Goal: Contribute content: Add original content to the website for others to see

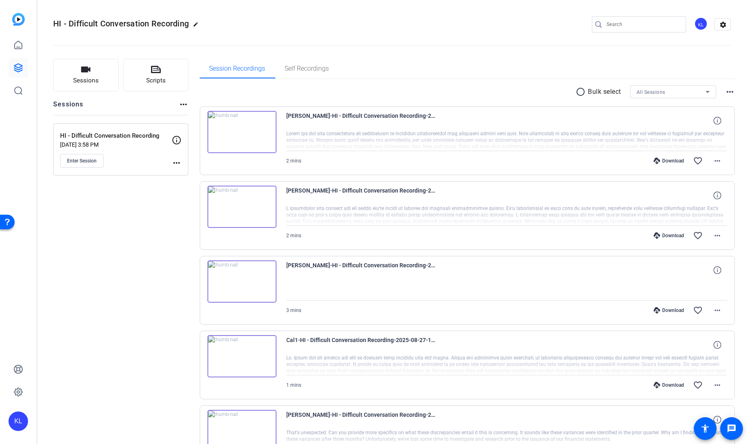
click at [175, 161] on mat-icon "more_horiz" at bounding box center [177, 163] width 10 height 10
click at [188, 175] on span "Edit Session" at bounding box center [196, 174] width 37 height 10
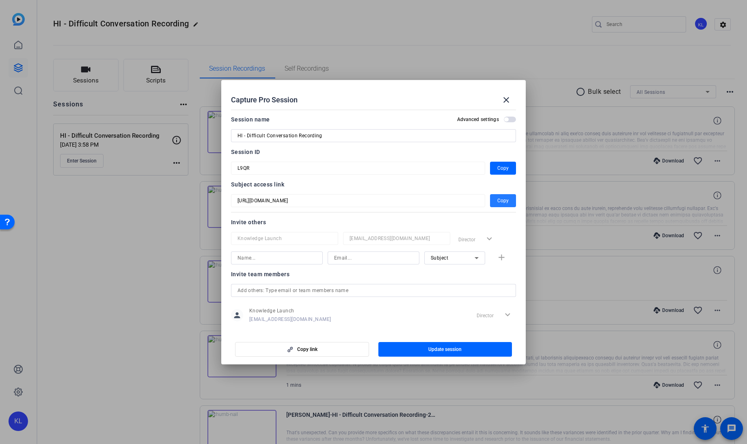
click at [498, 203] on span "Copy" at bounding box center [503, 201] width 11 height 10
click at [506, 99] on mat-icon "close" at bounding box center [507, 100] width 10 height 10
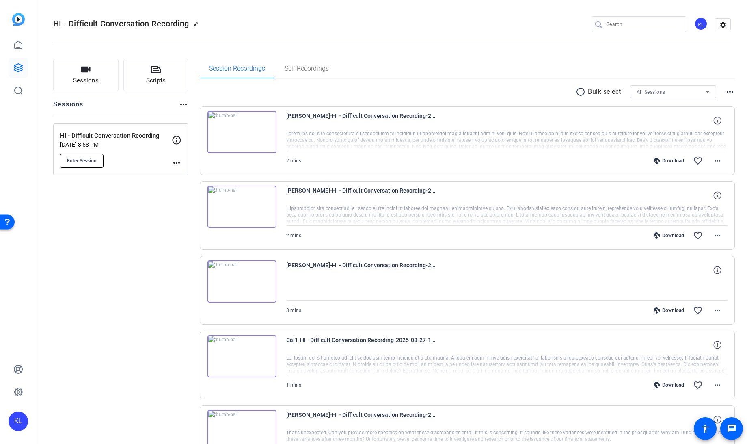
click at [84, 159] on span "Enter Session" at bounding box center [82, 161] width 30 height 6
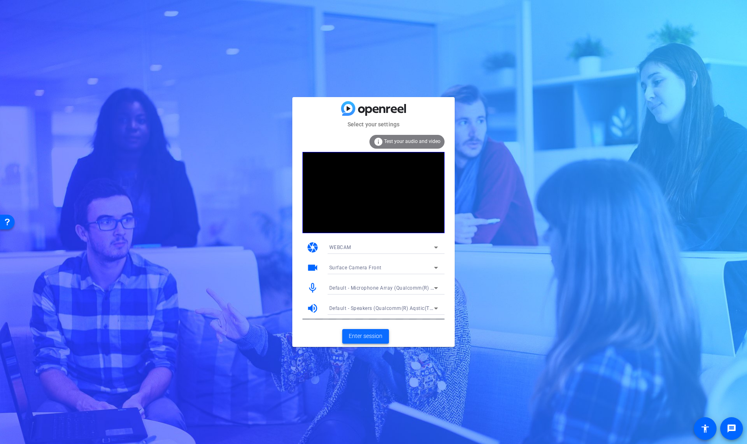
click at [361, 337] on span "Enter session" at bounding box center [366, 336] width 34 height 9
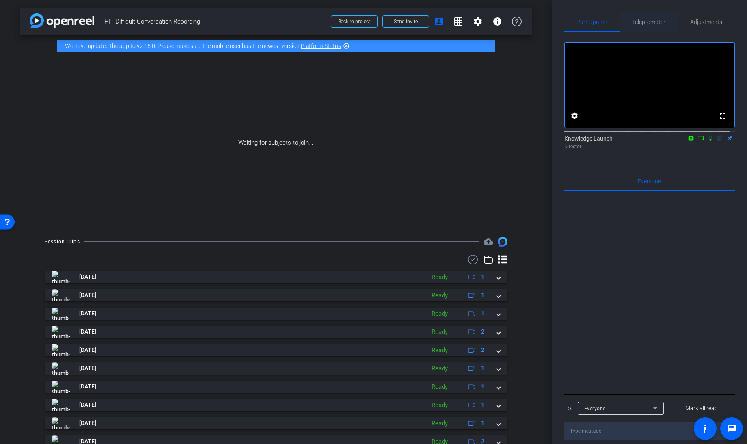
click at [643, 19] on span "Teleprompter" at bounding box center [649, 22] width 33 height 6
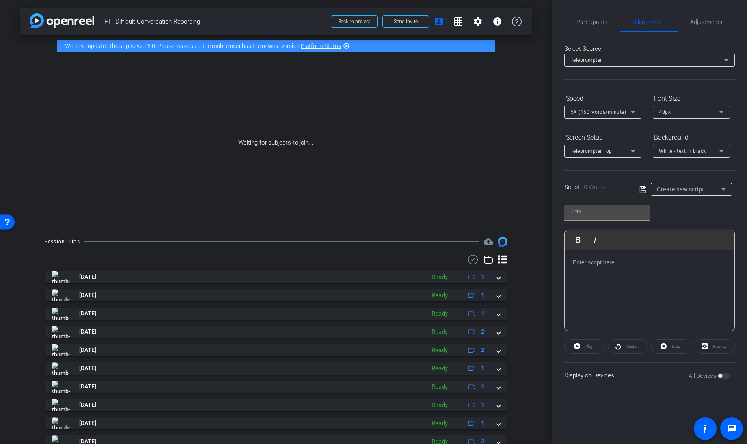
click at [687, 188] on span "Create new script" at bounding box center [682, 189] width 48 height 6
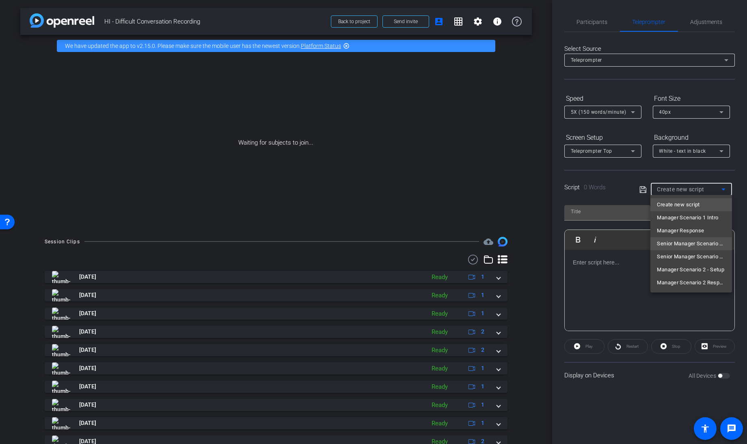
click at [688, 241] on span "Senior Manager Scenario 1 Setup" at bounding box center [691, 244] width 68 height 10
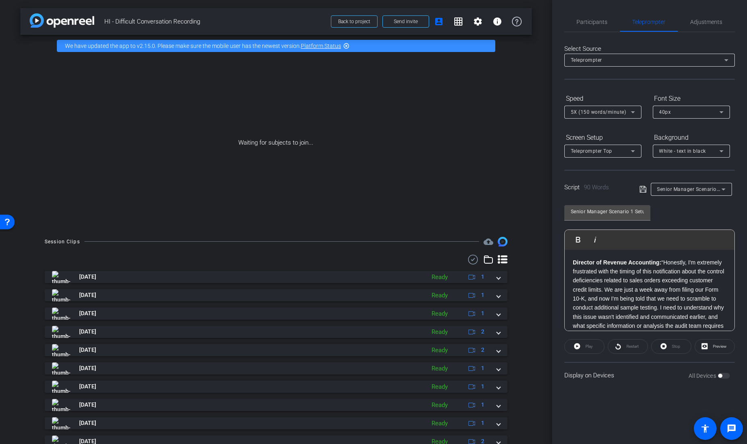
click at [522, 164] on div "Waiting for subjects to join..." at bounding box center [276, 143] width 512 height 172
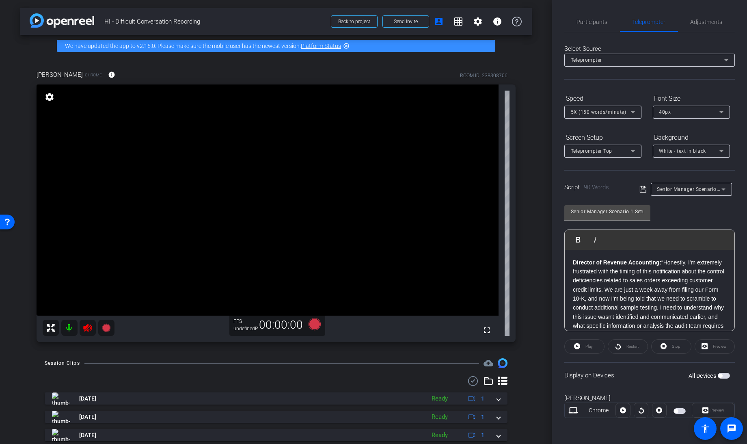
click at [91, 326] on icon at bounding box center [88, 328] width 10 height 10
click at [587, 19] on span "Participants" at bounding box center [592, 22] width 31 height 6
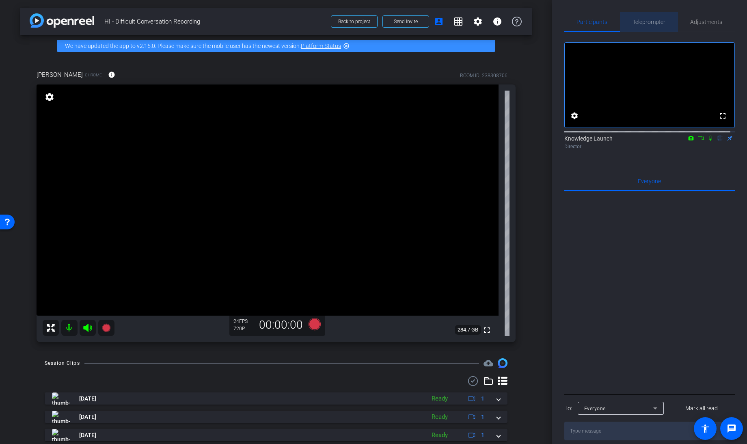
click at [647, 22] on span "Teleprompter" at bounding box center [649, 22] width 33 height 6
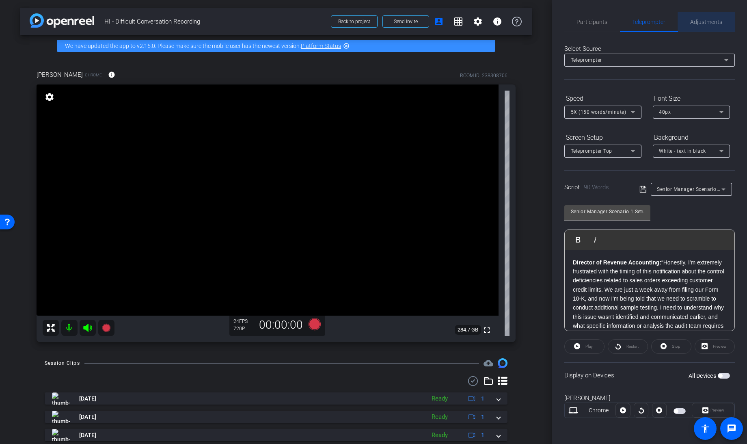
click at [696, 19] on span "Adjustments" at bounding box center [707, 22] width 32 height 6
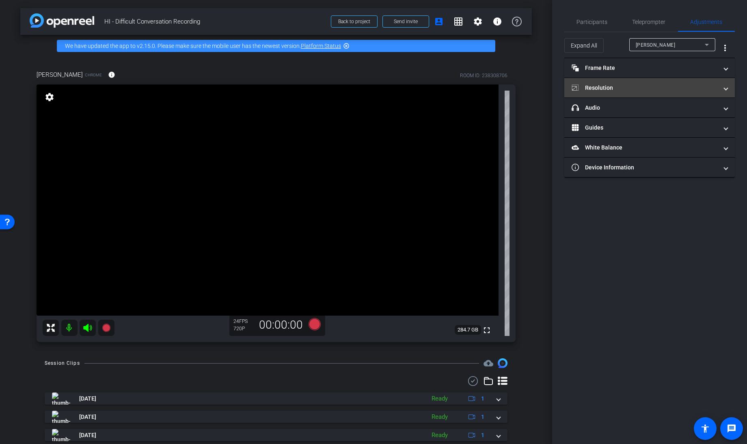
click at [623, 89] on mat-panel-title "Resolution" at bounding box center [645, 88] width 146 height 9
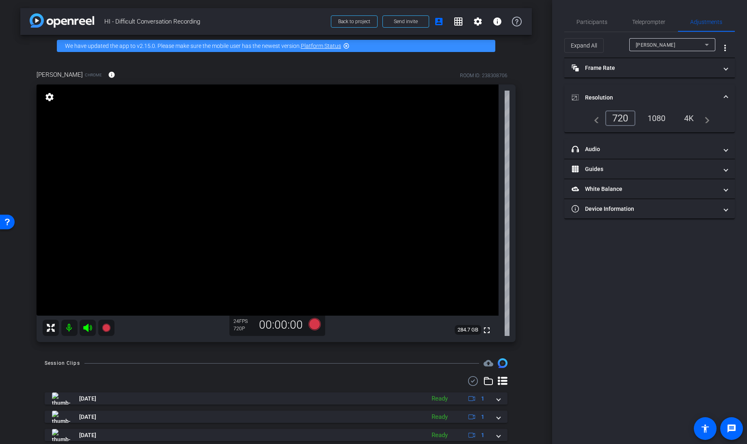
click at [655, 119] on div "1080" at bounding box center [657, 118] width 30 height 14
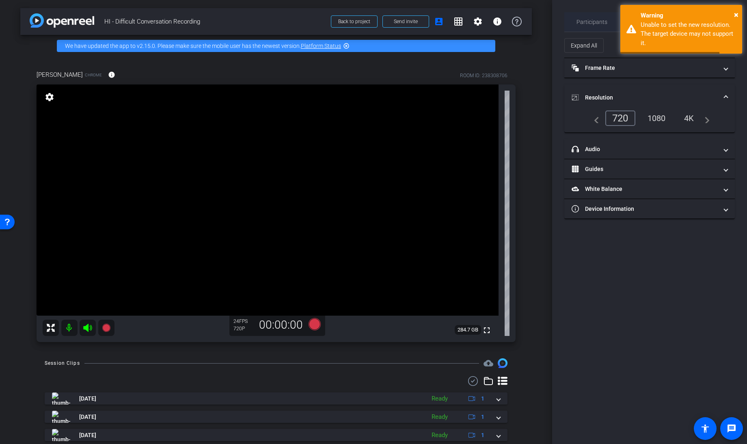
click at [592, 19] on span "Participants" at bounding box center [592, 22] width 31 height 6
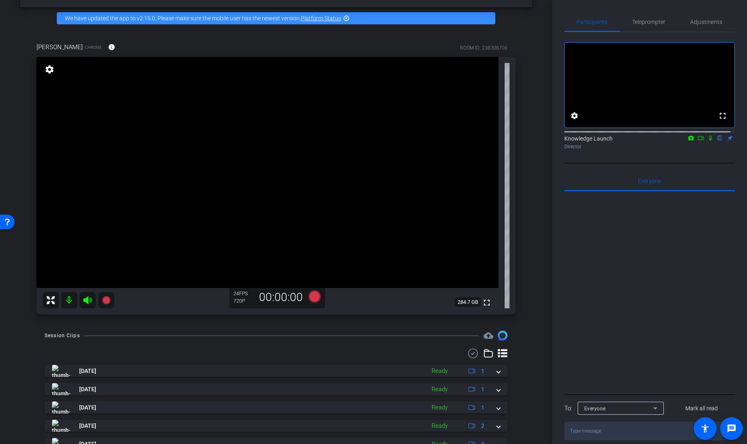
scroll to position [33, 0]
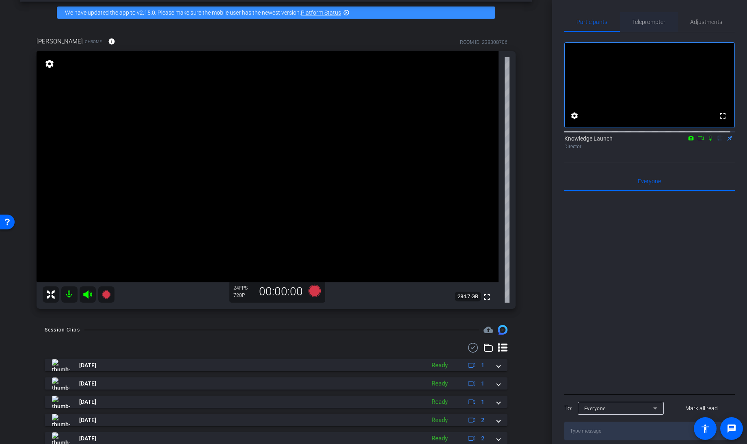
click at [642, 16] on span "Teleprompter" at bounding box center [649, 21] width 33 height 19
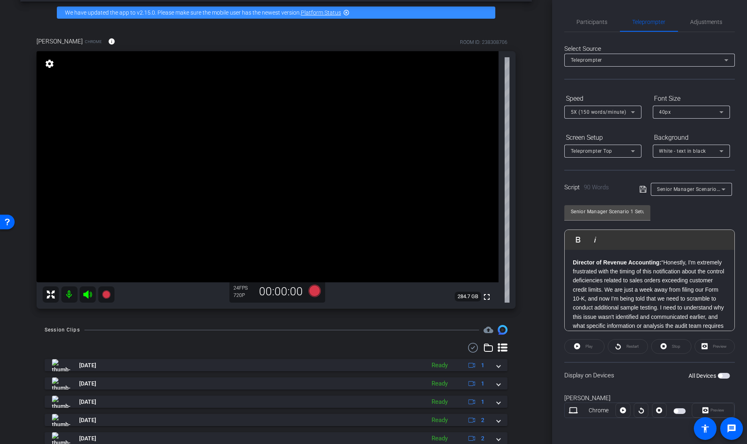
click at [724, 375] on span "button" at bounding box center [724, 376] width 12 height 6
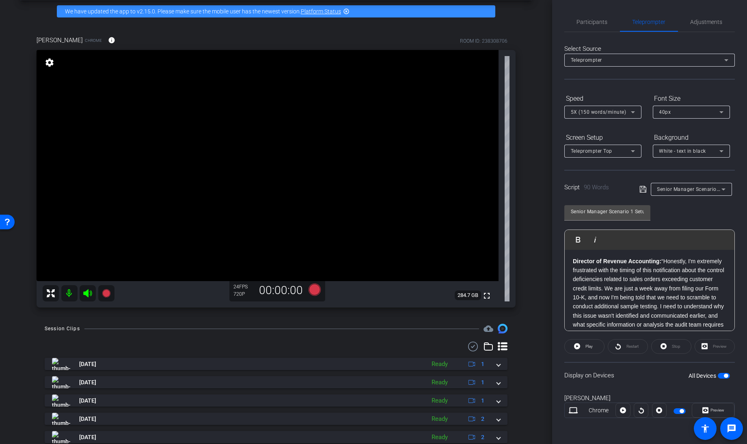
scroll to position [2, 0]
click at [313, 290] on icon at bounding box center [315, 289] width 12 height 12
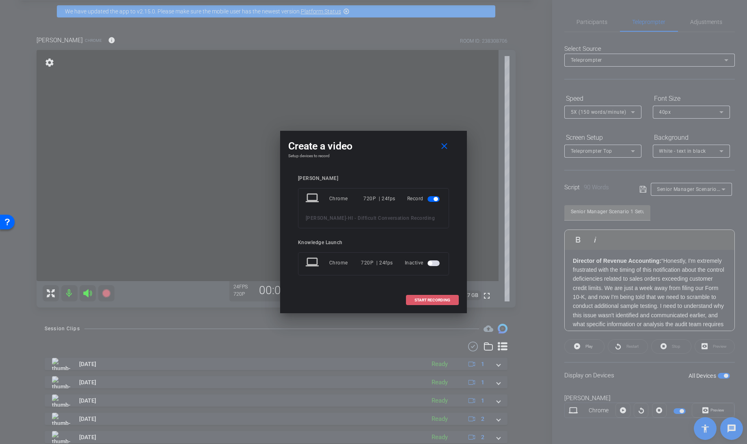
click at [428, 301] on span "START RECORDING" at bounding box center [433, 300] width 36 height 4
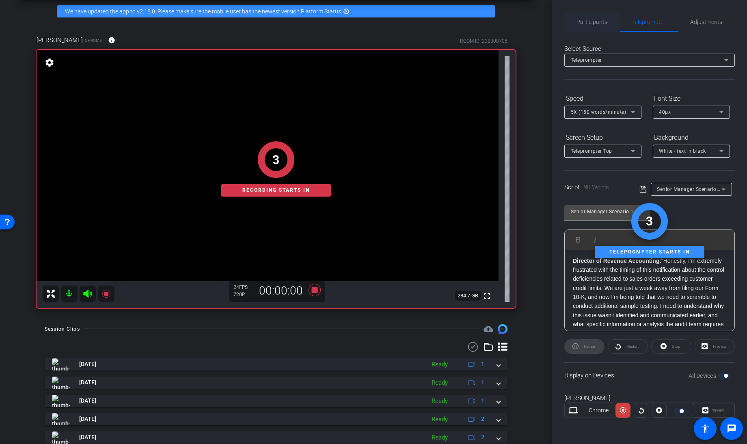
click at [591, 25] on span "Participants" at bounding box center [592, 21] width 31 height 19
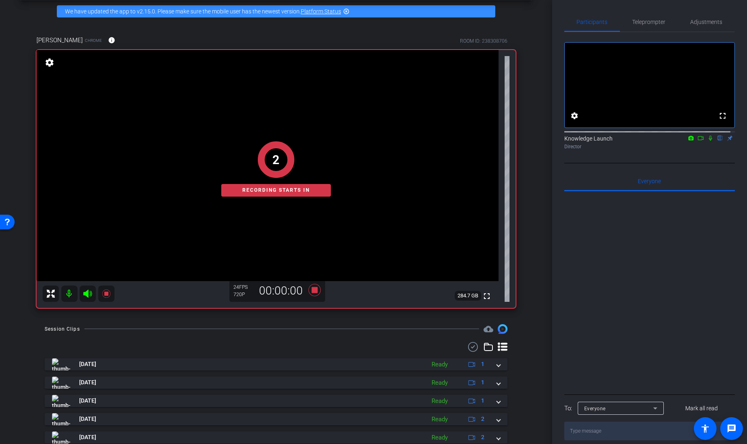
click at [698, 141] on icon at bounding box center [701, 138] width 6 height 6
drag, startPoint x: 698, startPoint y: 145, endPoint x: 648, endPoint y: 23, distance: 131.7
click at [648, 23] on div "Participants Teleprompter Adjustments No Video Knowledge Launch Director Everyo…" at bounding box center [650, 226] width 171 height 428
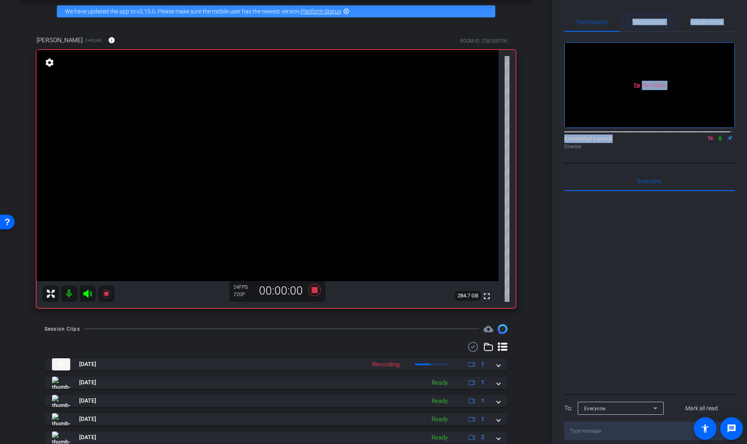
drag, startPoint x: 648, startPoint y: 23, endPoint x: 640, endPoint y: 22, distance: 7.4
click at [640, 22] on span "Teleprompter" at bounding box center [649, 22] width 33 height 6
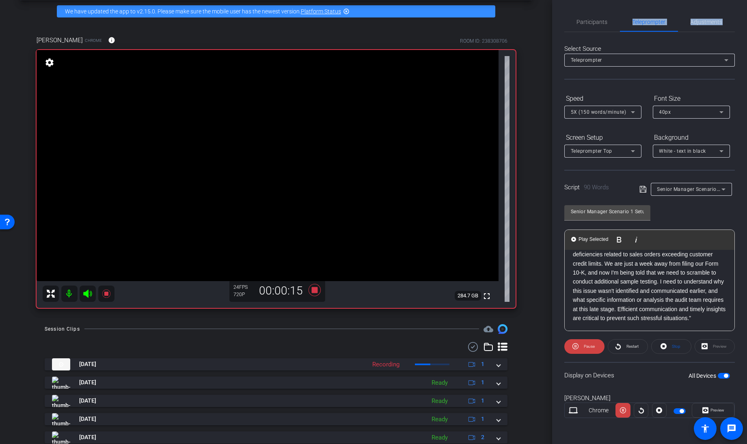
scroll to position [34, 0]
click at [667, 346] on span at bounding box center [671, 346] width 39 height 19
click at [616, 149] on div "Teleprompter Top" at bounding box center [601, 151] width 60 height 10
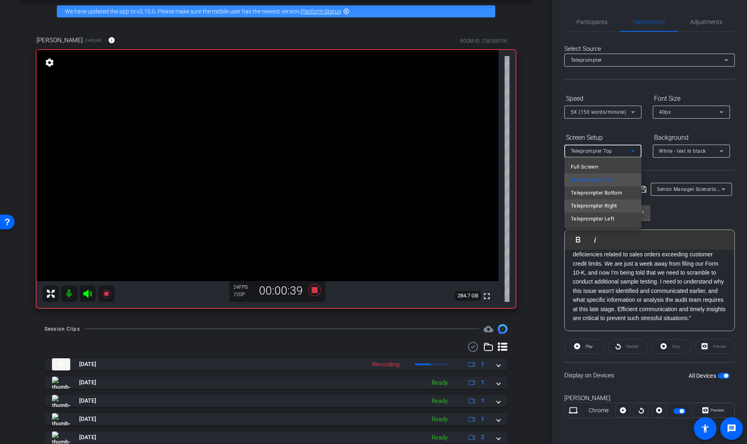
click at [609, 206] on span "Teleprompter Right" at bounding box center [594, 206] width 46 height 10
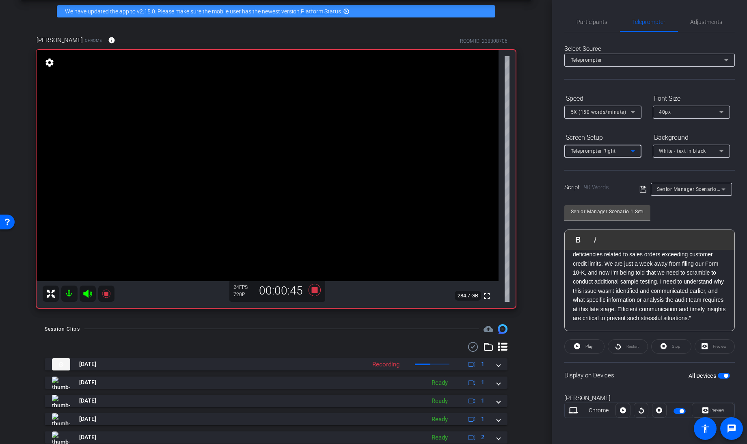
click at [595, 152] on span "Teleprompter Right" at bounding box center [593, 151] width 45 height 6
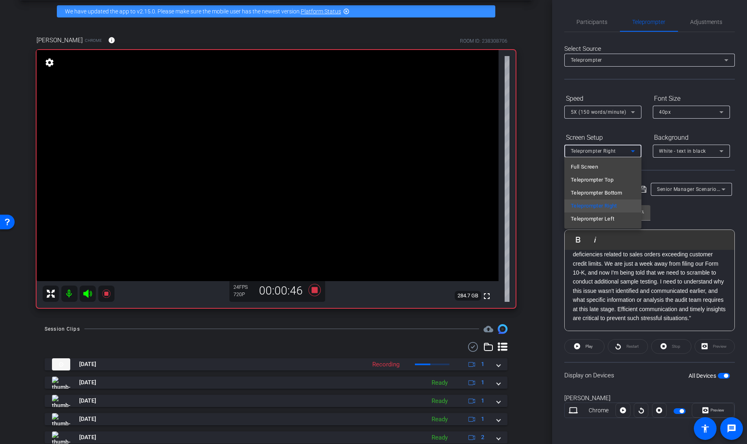
click at [557, 150] on div at bounding box center [373, 222] width 747 height 444
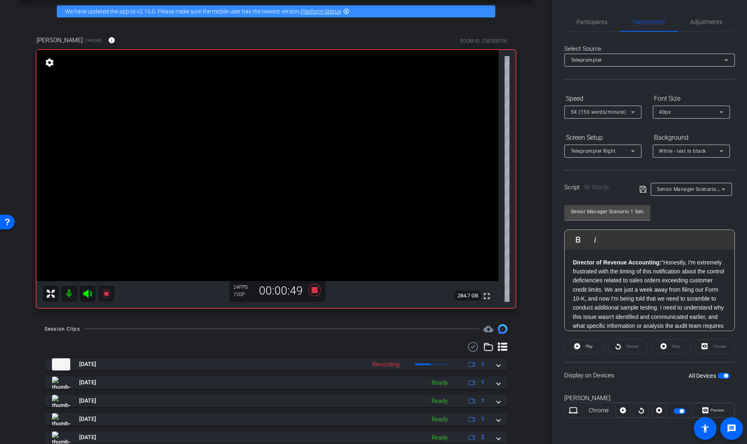
scroll to position [1, 0]
click at [585, 345] on span "Play" at bounding box center [588, 346] width 9 height 11
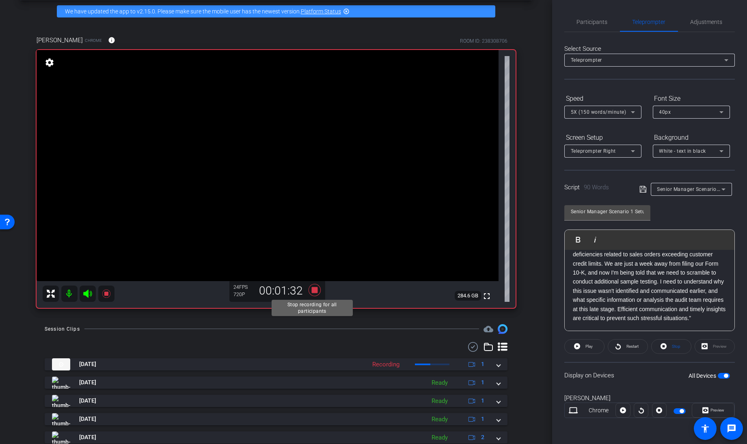
click at [311, 292] on icon at bounding box center [314, 290] width 19 height 15
click at [669, 275] on p "Director of Revenue Accounting: “Honestly, I'm extremely frustrated with the ti…" at bounding box center [650, 277] width 154 height 91
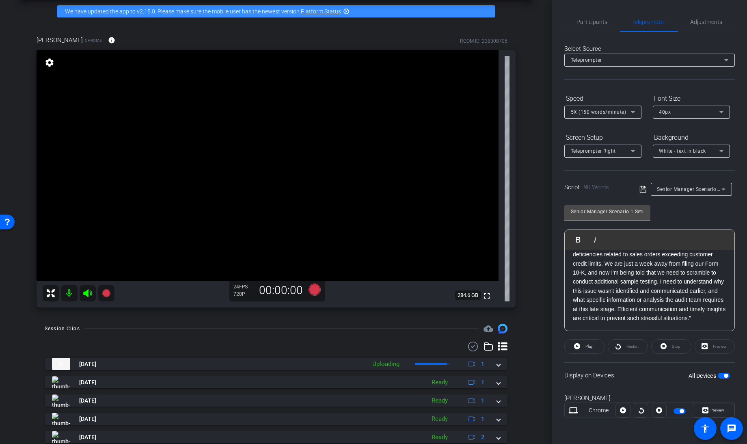
click at [682, 189] on span "Senior Manager Scenario 1 Setup" at bounding box center [697, 189] width 79 height 6
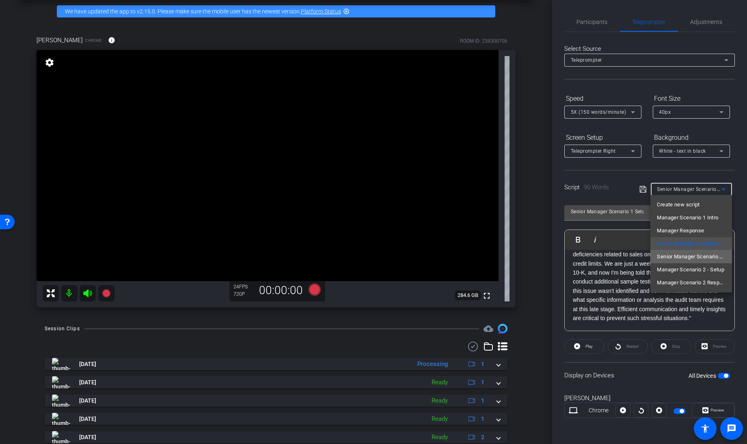
click at [689, 257] on span "Senior Manager Scenario 1 - Client Response" at bounding box center [691, 257] width 68 height 10
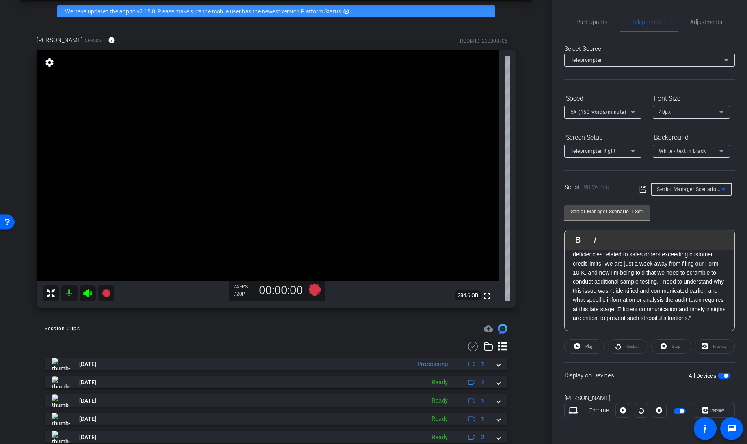
type input "Senior Manager Scenario 1 - Client Response"
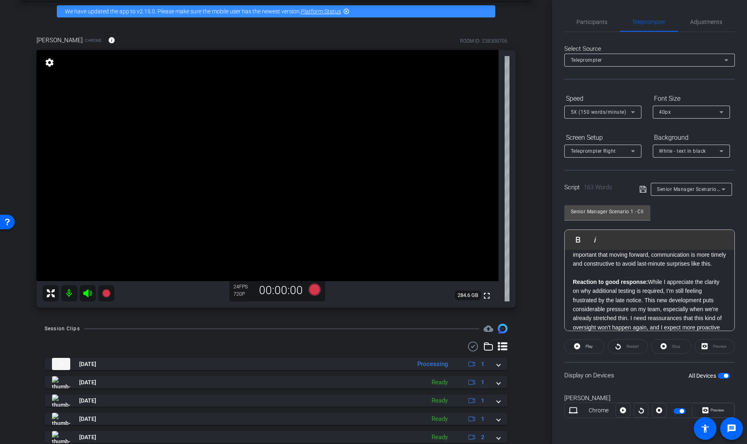
click at [646, 285] on strong "Reaction to good response:" at bounding box center [610, 282] width 75 height 6
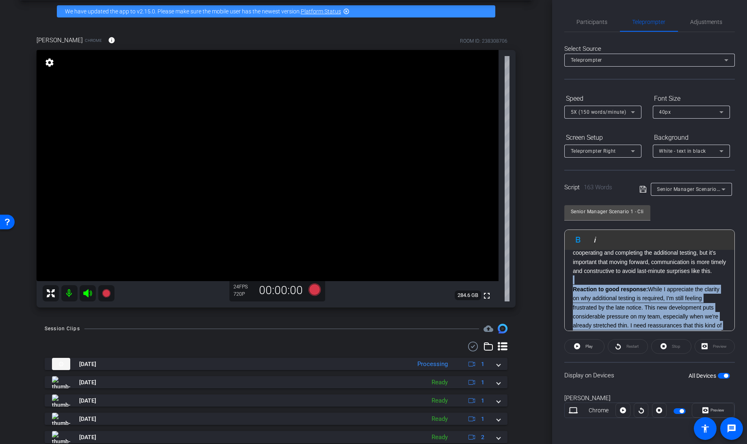
scroll to position [135, 0]
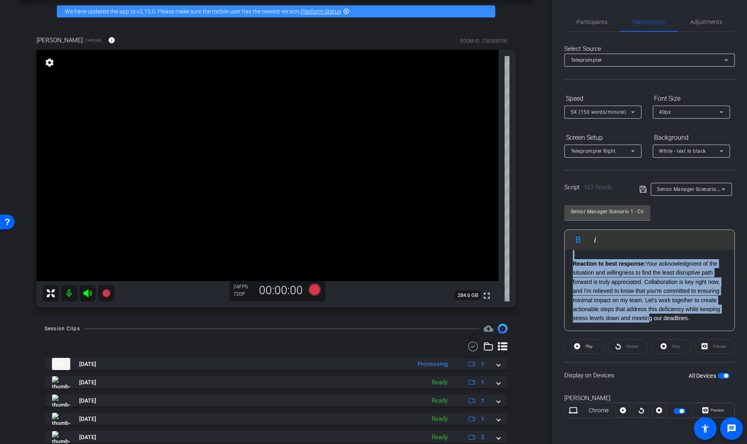
drag, startPoint x: 572, startPoint y: 290, endPoint x: 729, endPoint y: 452, distance: 226.0
click at [729, 443] on html "Accessibility Screen-Reader Guide, Feedback, and Issue Reporting | New window m…" at bounding box center [373, 222] width 747 height 444
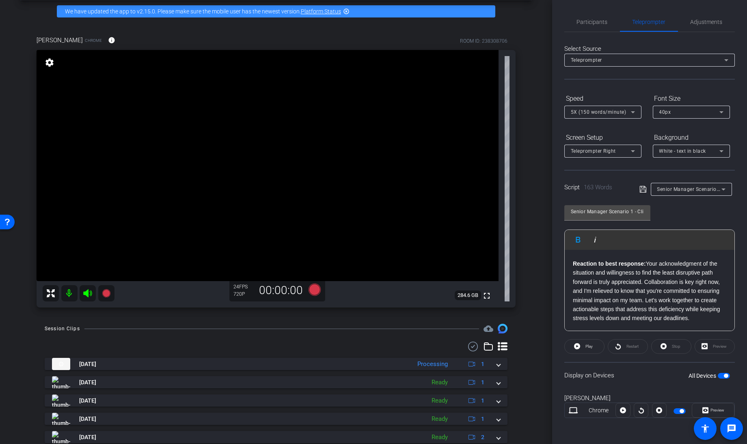
scroll to position [0, 0]
click at [714, 298] on p "Reaction to bad response: I appreciate the clarity, but the tone isn’t helping …" at bounding box center [650, 280] width 154 height 45
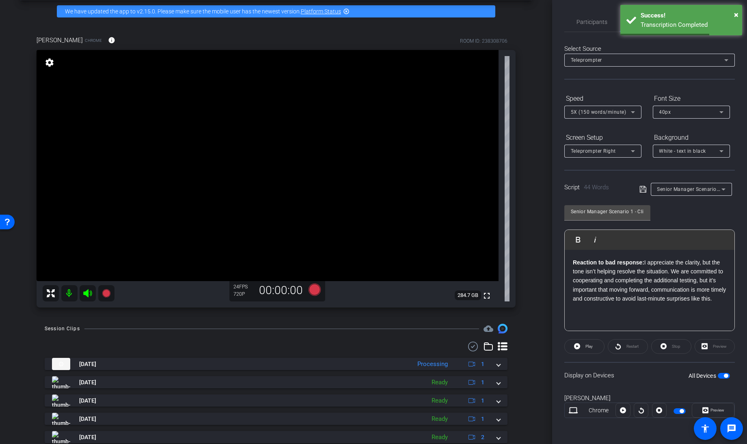
click at [642, 189] on icon at bounding box center [643, 189] width 7 height 10
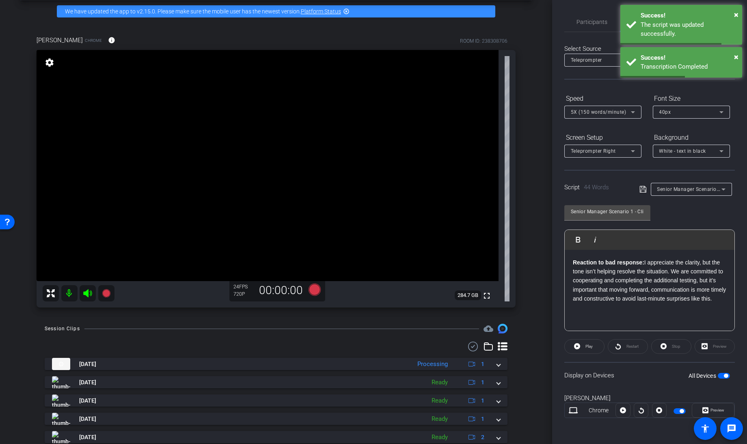
click at [718, 374] on span "button" at bounding box center [724, 376] width 12 height 6
click at [718, 374] on span "button" at bounding box center [720, 376] width 4 height 4
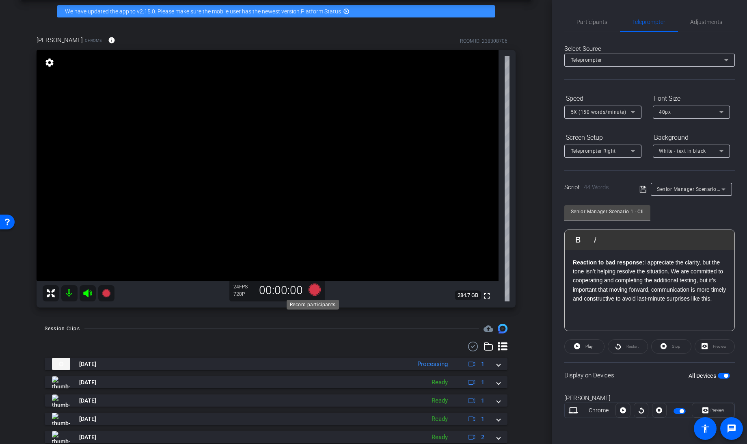
click at [314, 286] on icon at bounding box center [315, 289] width 12 height 12
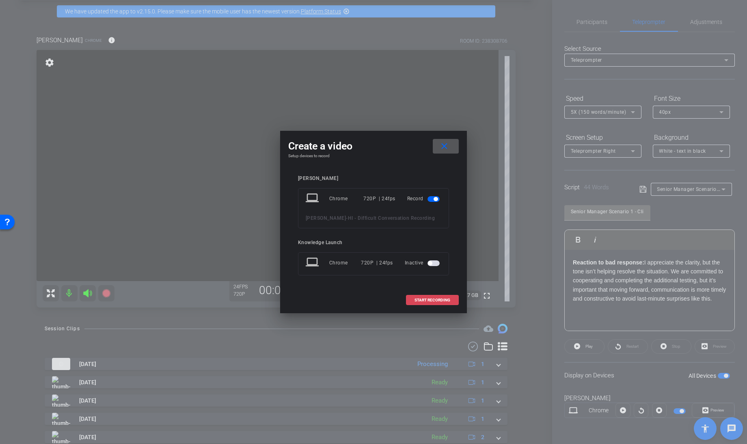
click at [431, 298] on span "START RECORDING" at bounding box center [433, 300] width 36 height 4
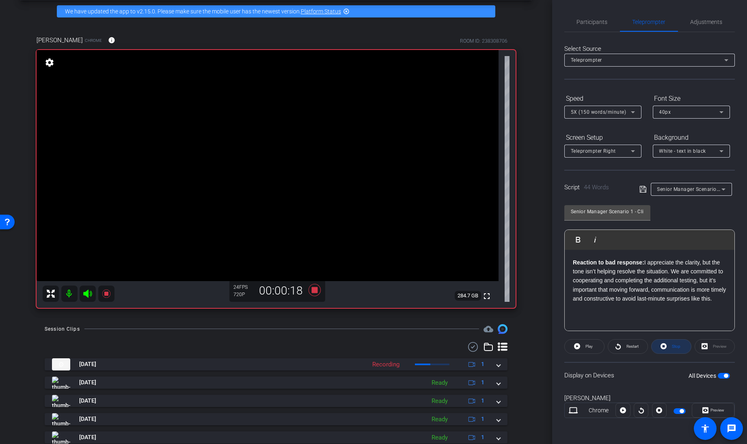
click at [664, 346] on icon at bounding box center [664, 346] width 6 height 10
click at [573, 260] on strong "Reaction to bad response:" at bounding box center [608, 262] width 71 height 6
click at [577, 346] on icon at bounding box center [577, 346] width 6 height 10
click at [315, 290] on icon at bounding box center [315, 289] width 12 height 12
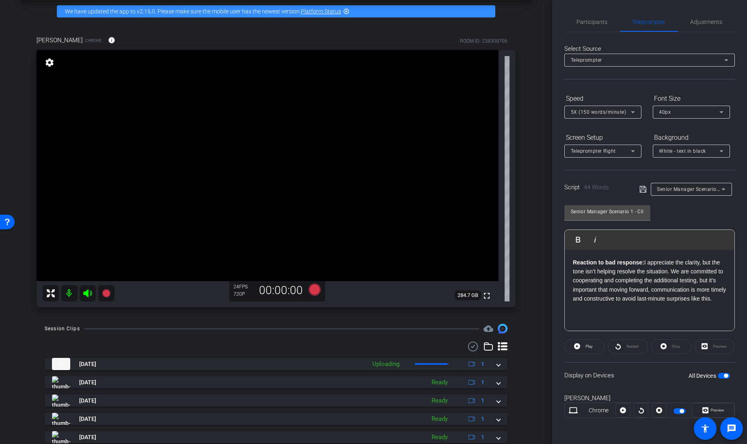
drag, startPoint x: 723, startPoint y: 295, endPoint x: 558, endPoint y: 247, distance: 171.8
click at [558, 247] on div "Participants Teleprompter Adjustments Knowledge Launch Director Everyone 0 Mark…" at bounding box center [649, 222] width 195 height 444
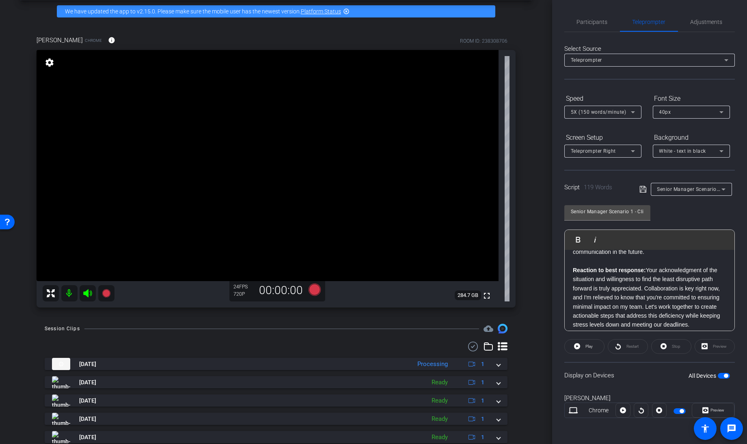
scroll to position [80, 0]
drag, startPoint x: 699, startPoint y: 322, endPoint x: 569, endPoint y: 265, distance: 142.1
click at [569, 265] on div "Reaction to good response: While I appreciate the clarity on why additional tes…" at bounding box center [650, 250] width 170 height 162
click at [573, 268] on strong "Reaction to good response:" at bounding box center [610, 271] width 75 height 6
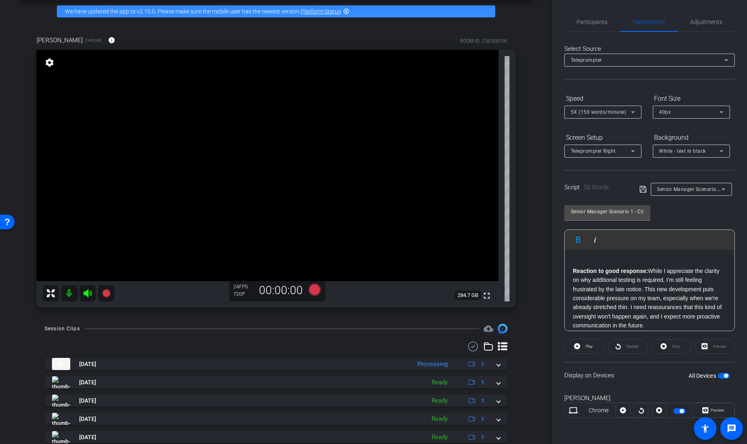
click at [640, 191] on icon at bounding box center [643, 189] width 6 height 6
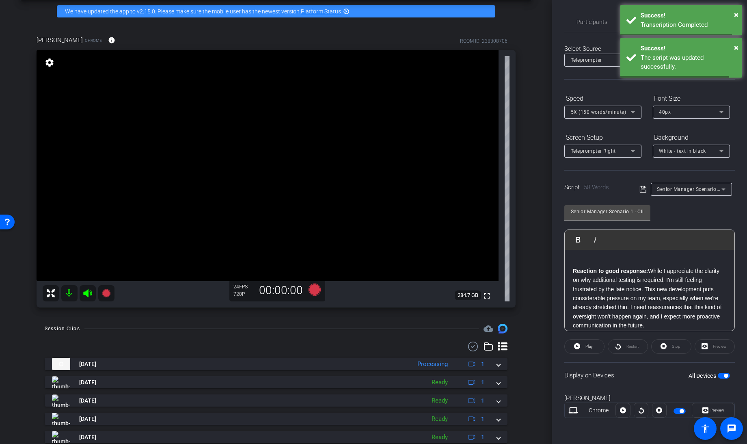
click at [724, 373] on span "button" at bounding box center [724, 376] width 12 height 6
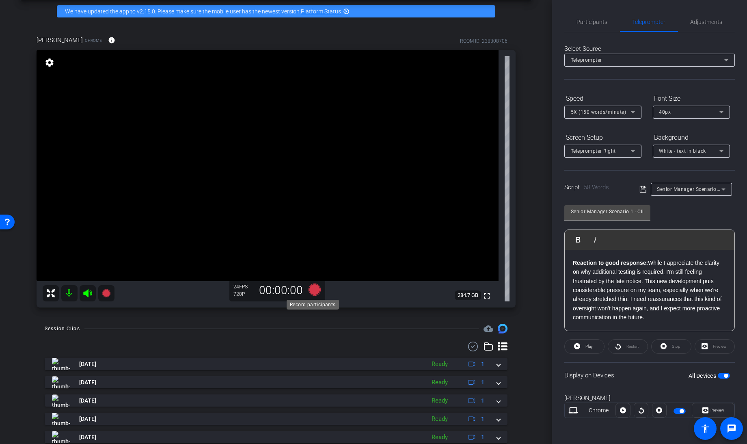
click at [309, 294] on icon at bounding box center [315, 289] width 12 height 12
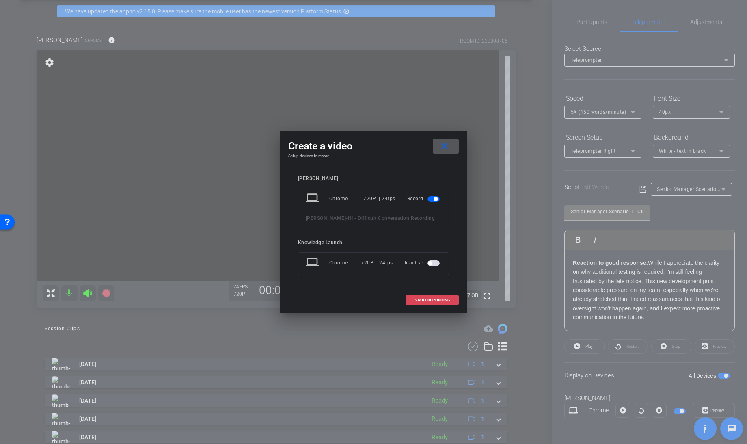
click at [422, 300] on span "START RECORDING" at bounding box center [433, 300] width 36 height 4
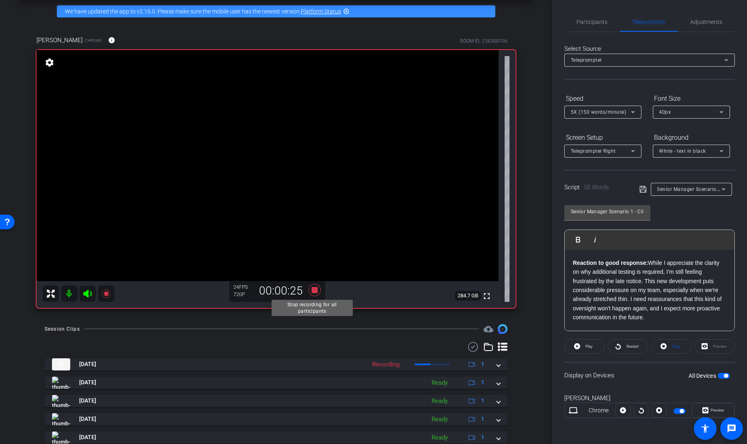
click at [312, 290] on icon at bounding box center [315, 289] width 12 height 12
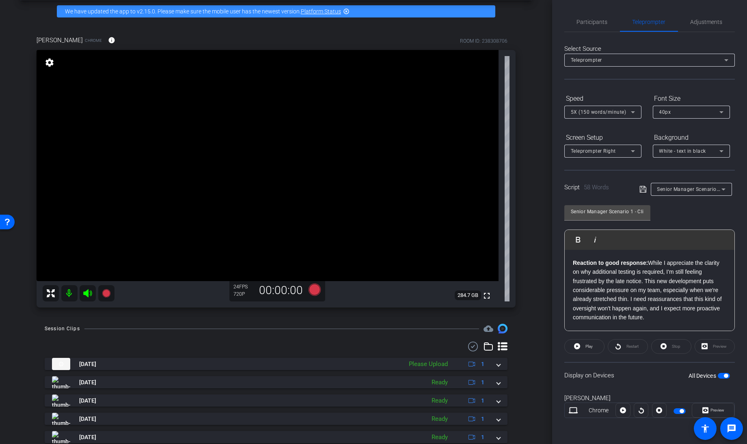
drag, startPoint x: 653, startPoint y: 317, endPoint x: 563, endPoint y: 262, distance: 105.3
click at [563, 262] on div "Participants Teleprompter Adjustments Knowledge Launch Director Everyone 0 Mark…" at bounding box center [649, 222] width 195 height 444
click at [640, 189] on icon at bounding box center [643, 189] width 6 height 6
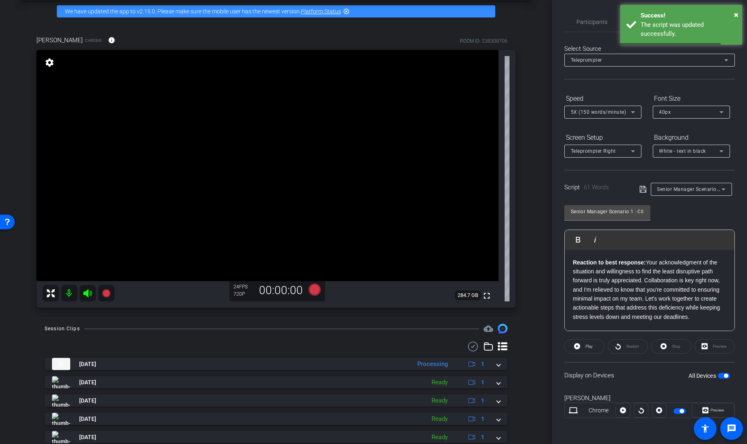
click at [724, 369] on div "Display on Devices All Devices" at bounding box center [650, 375] width 171 height 26
click at [723, 374] on span "button" at bounding box center [724, 376] width 12 height 6
click at [723, 374] on span "button" at bounding box center [720, 376] width 4 height 4
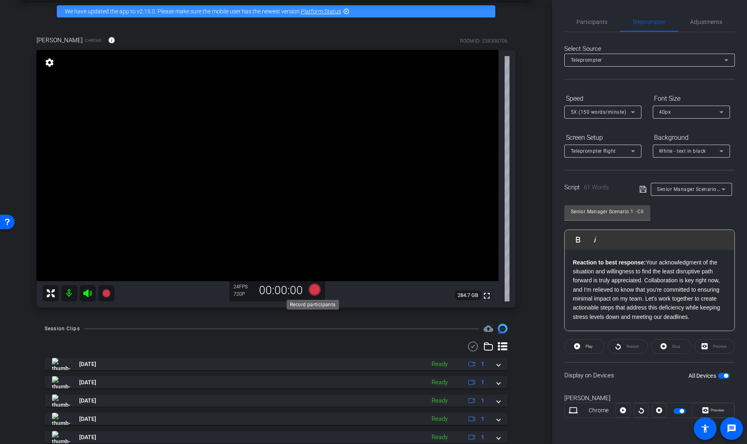
click at [312, 289] on icon at bounding box center [315, 289] width 12 height 12
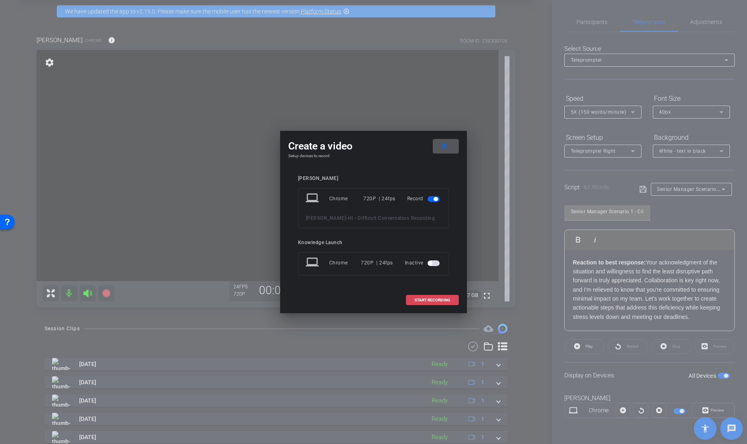
click at [428, 301] on span "START RECORDING" at bounding box center [433, 300] width 36 height 4
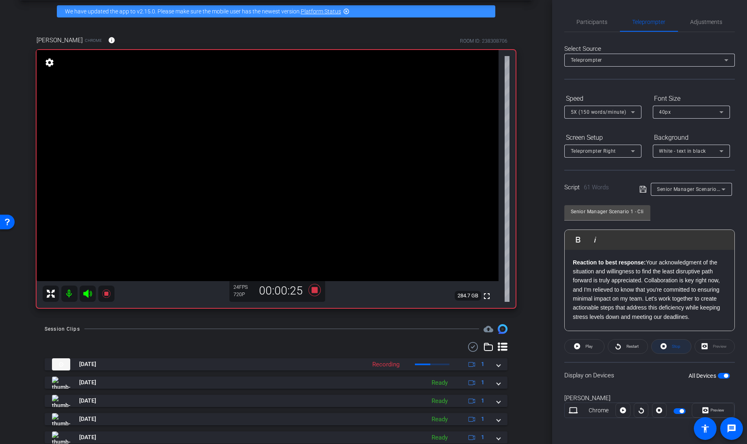
click at [667, 346] on icon at bounding box center [664, 346] width 6 height 10
click at [577, 346] on icon at bounding box center [577, 346] width 6 height 10
click at [311, 288] on icon at bounding box center [315, 289] width 12 height 12
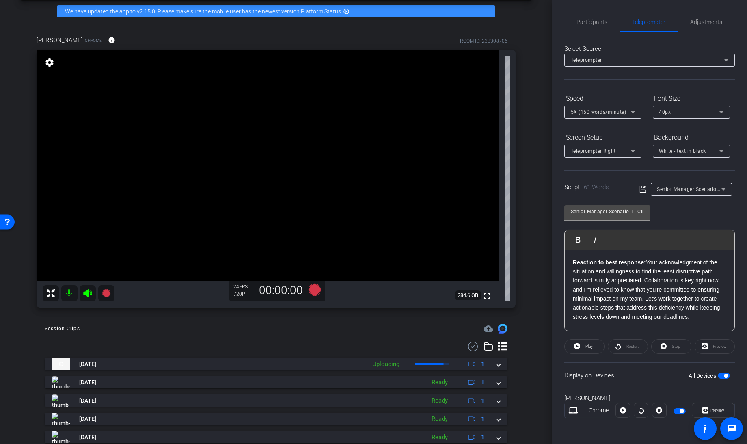
click at [722, 375] on span "button" at bounding box center [724, 376] width 12 height 6
click at [588, 23] on span "Participants" at bounding box center [592, 22] width 31 height 6
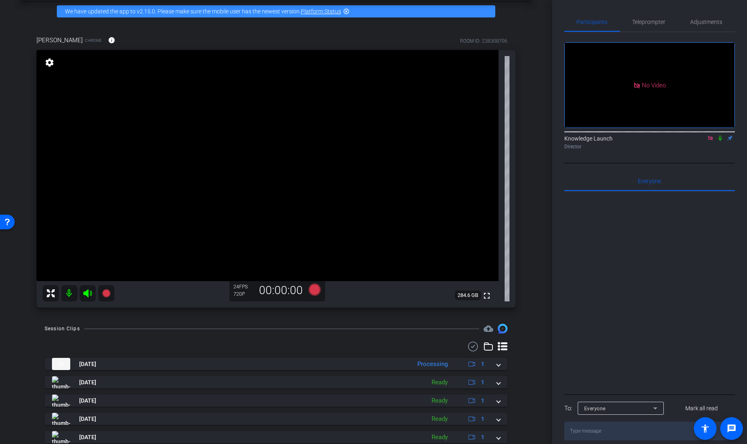
click at [711, 136] on icon at bounding box center [710, 138] width 4 height 4
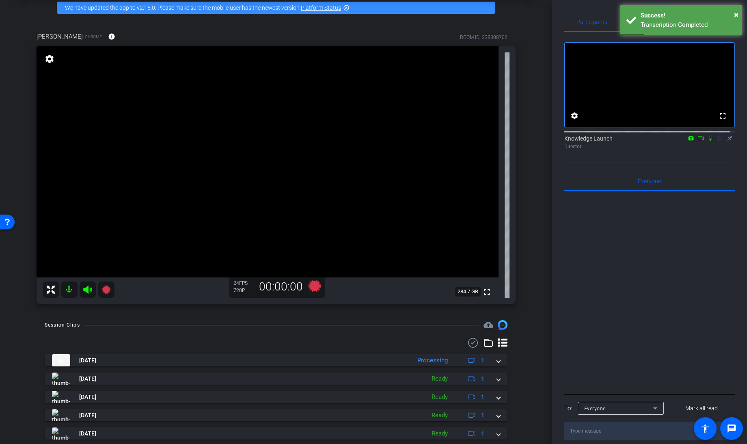
scroll to position [31, 0]
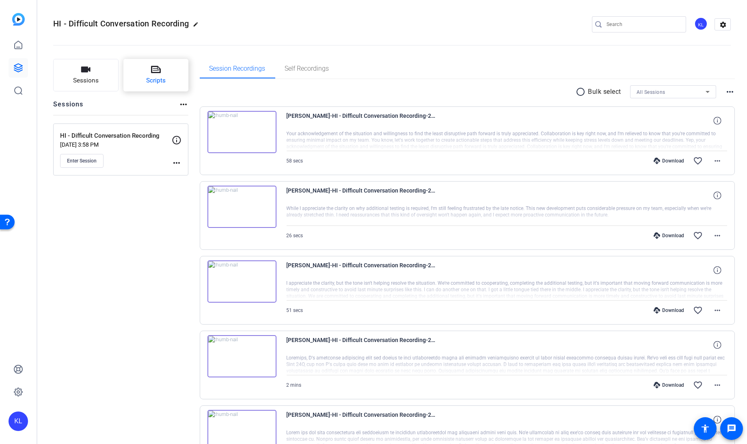
click at [150, 79] on span "Scripts" at bounding box center [155, 80] width 19 height 9
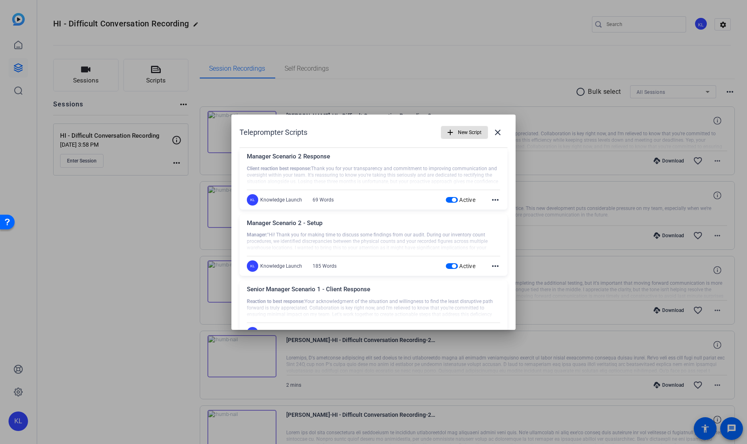
click at [451, 132] on span "button" at bounding box center [464, 132] width 46 height 19
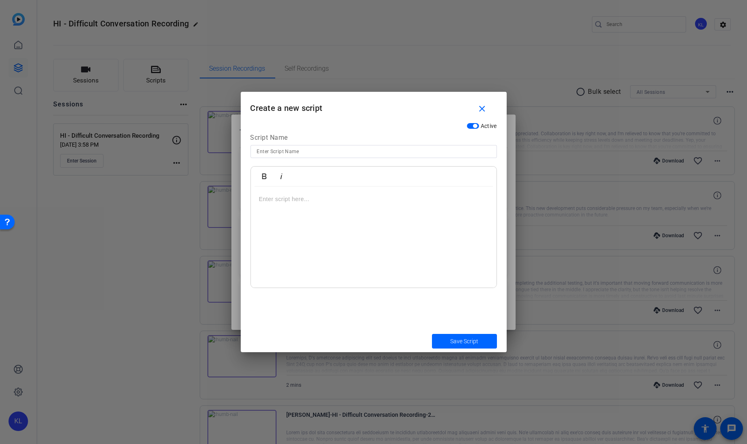
click at [451, 133] on div "Script Name" at bounding box center [374, 139] width 247 height 12
click at [432, 148] on input at bounding box center [374, 152] width 234 height 10
type input "Senior Manager Scenario 2 Setup"
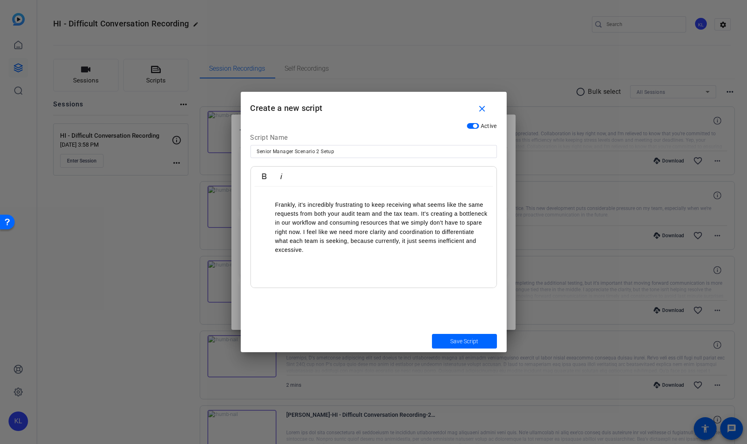
click at [274, 206] on ul "Frankly, it's incredibly frustrating to keep receiving what seems like the same…" at bounding box center [373, 227] width 229 height 54
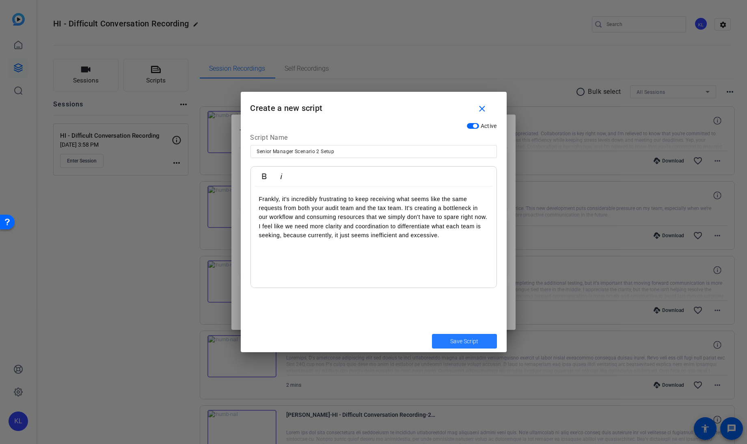
click at [464, 341] on span "Save Script" at bounding box center [464, 341] width 28 height 9
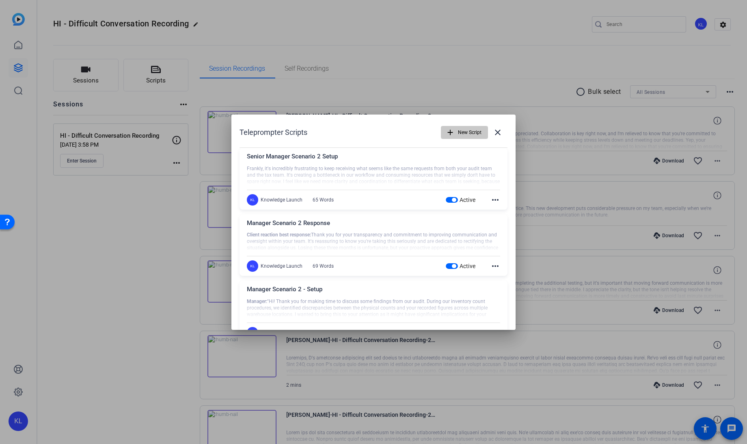
click at [458, 130] on span "New Script" at bounding box center [470, 132] width 24 height 15
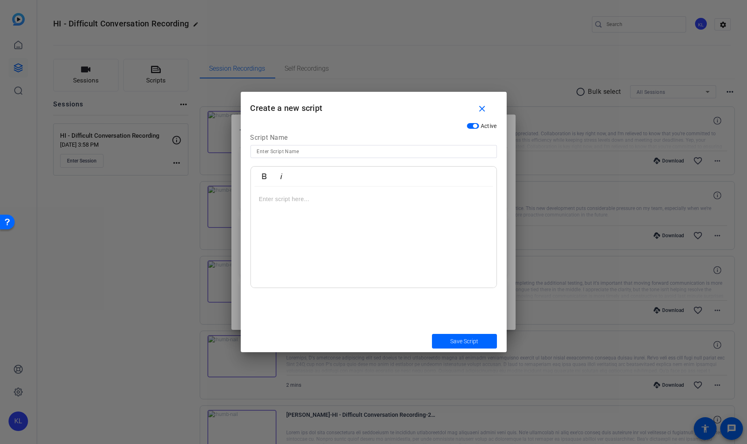
click at [435, 148] on input at bounding box center [374, 152] width 234 height 10
type input "Senior Manager Scenario 2 - Client Reaction"
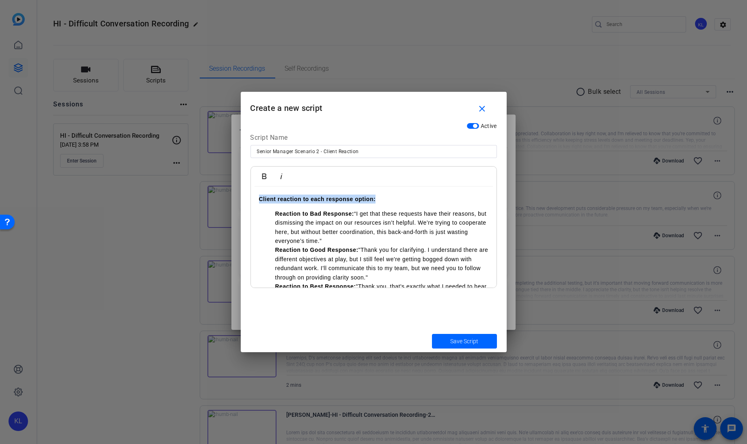
drag, startPoint x: 260, startPoint y: 199, endPoint x: 381, endPoint y: 197, distance: 120.2
click at [381, 197] on p "Client reaction to each response option:" at bounding box center [373, 199] width 229 height 9
click at [275, 213] on strong "Reaction to Bad Response:" at bounding box center [314, 213] width 79 height 6
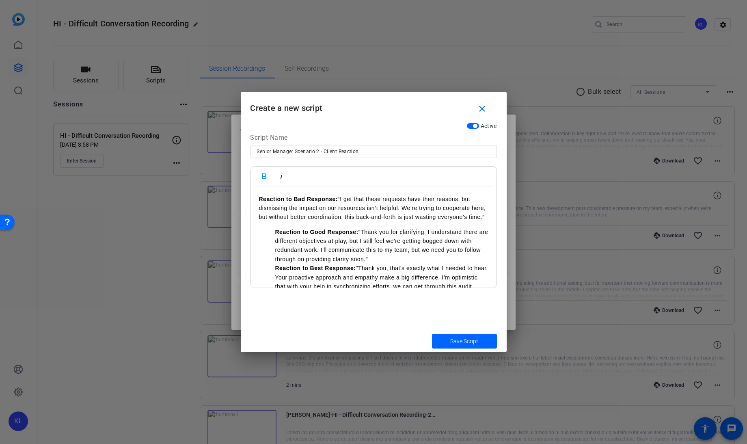
click at [275, 235] on strong "Reaction to Good Response:" at bounding box center [316, 232] width 83 height 6
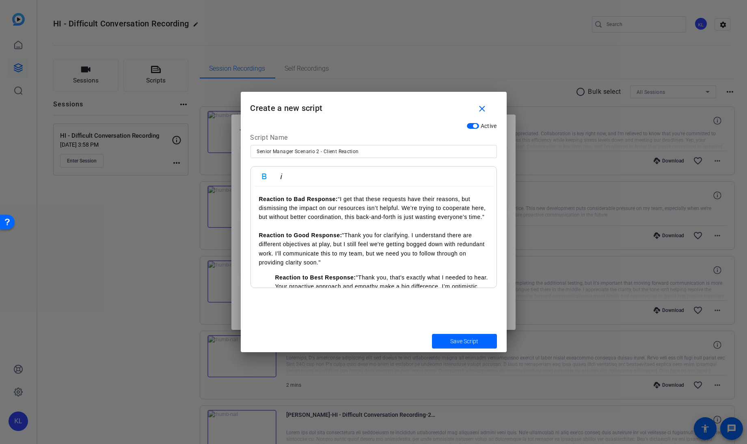
click at [276, 281] on strong "Reaction to Best Response:" at bounding box center [315, 277] width 81 height 6
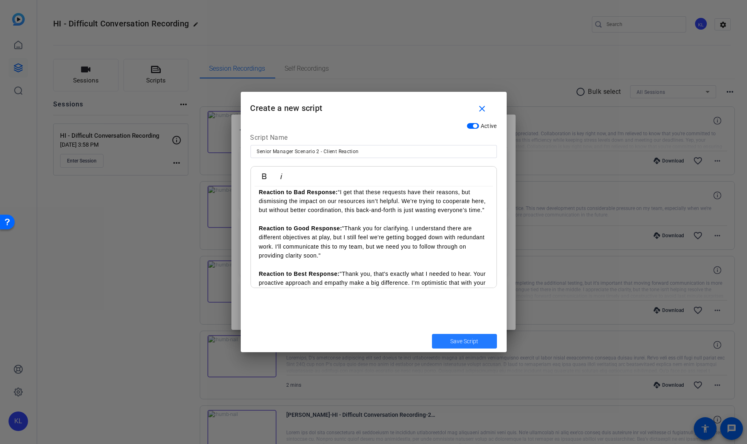
click at [468, 335] on span "submit" at bounding box center [464, 340] width 65 height 19
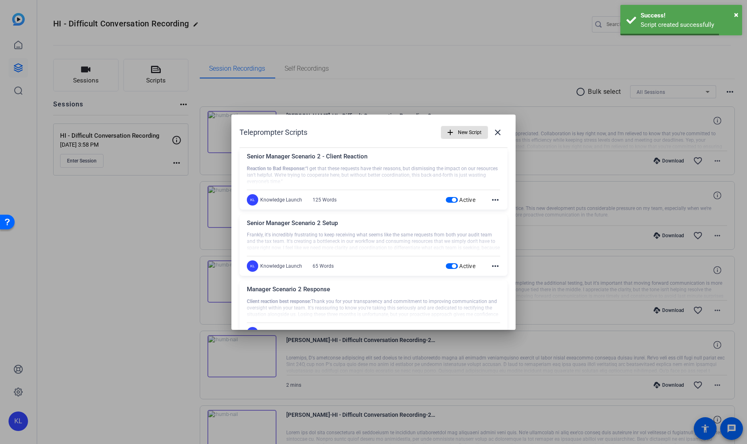
click at [160, 263] on div at bounding box center [373, 222] width 747 height 444
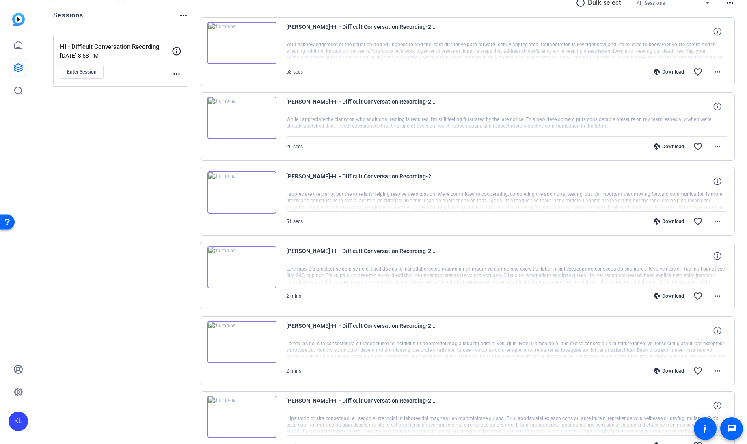
scroll to position [89, 0]
